Goal: Check status: Check status

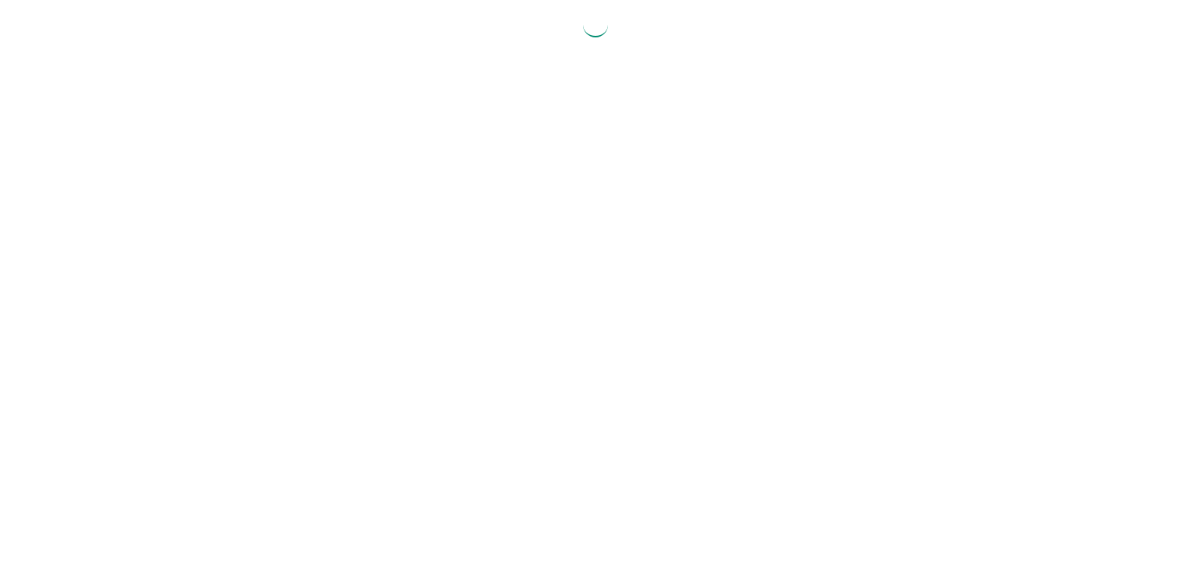
select select "2025"
